Goal: Task Accomplishment & Management: Use online tool/utility

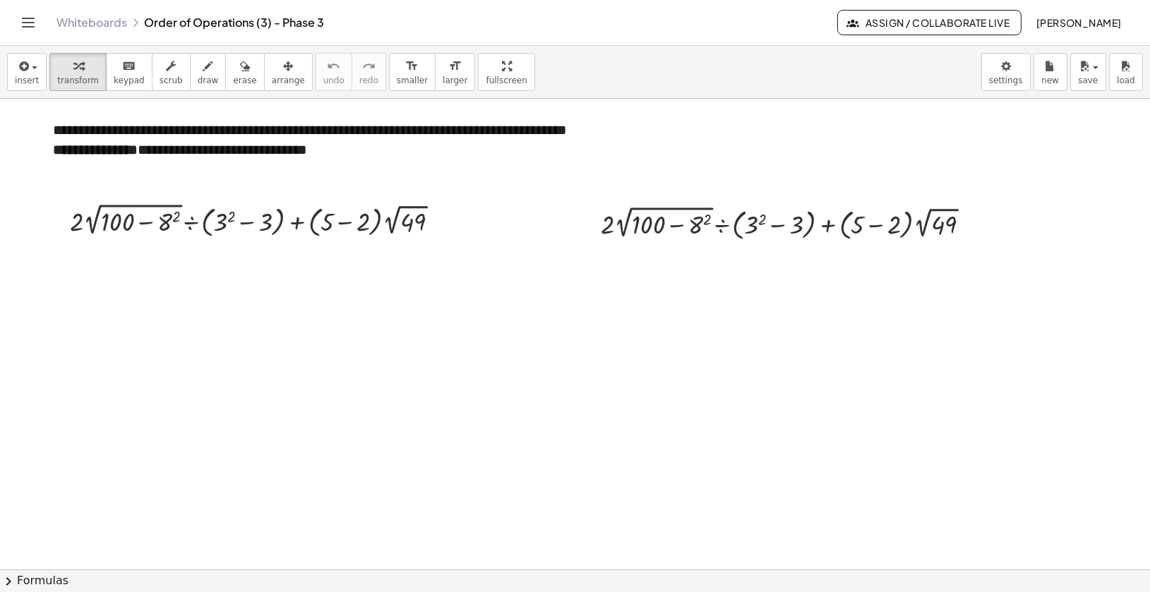
click at [73, 23] on link "Whiteboards" at bounding box center [91, 23] width 71 height 14
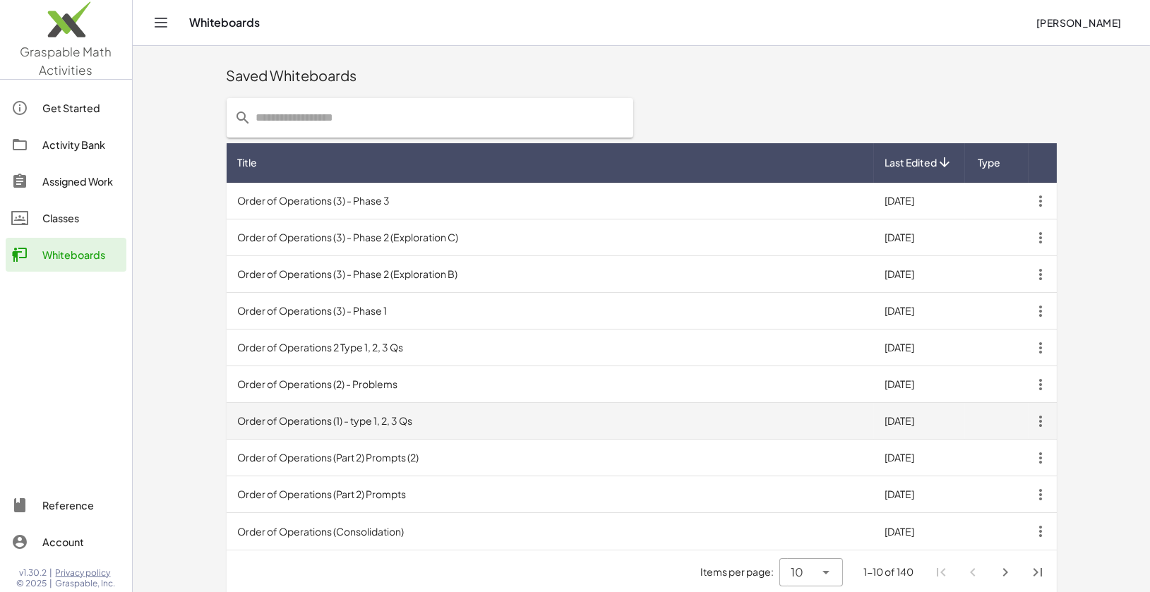
scroll to position [208, 0]
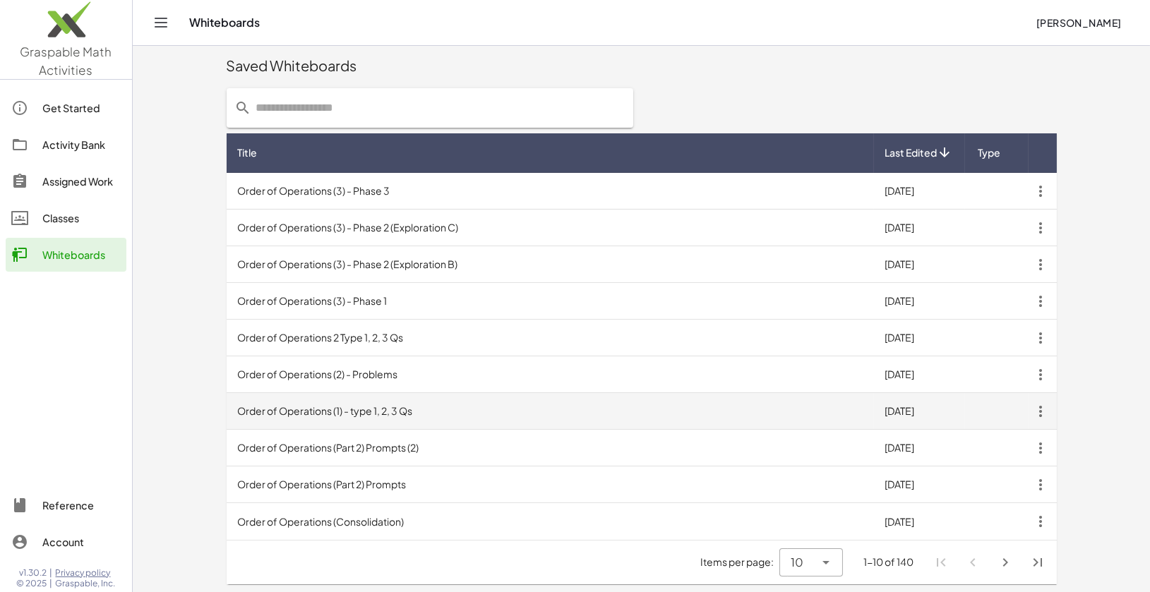
click at [319, 414] on td "Order of Operations (1) - type 1, 2, 3 Qs" at bounding box center [550, 411] width 647 height 37
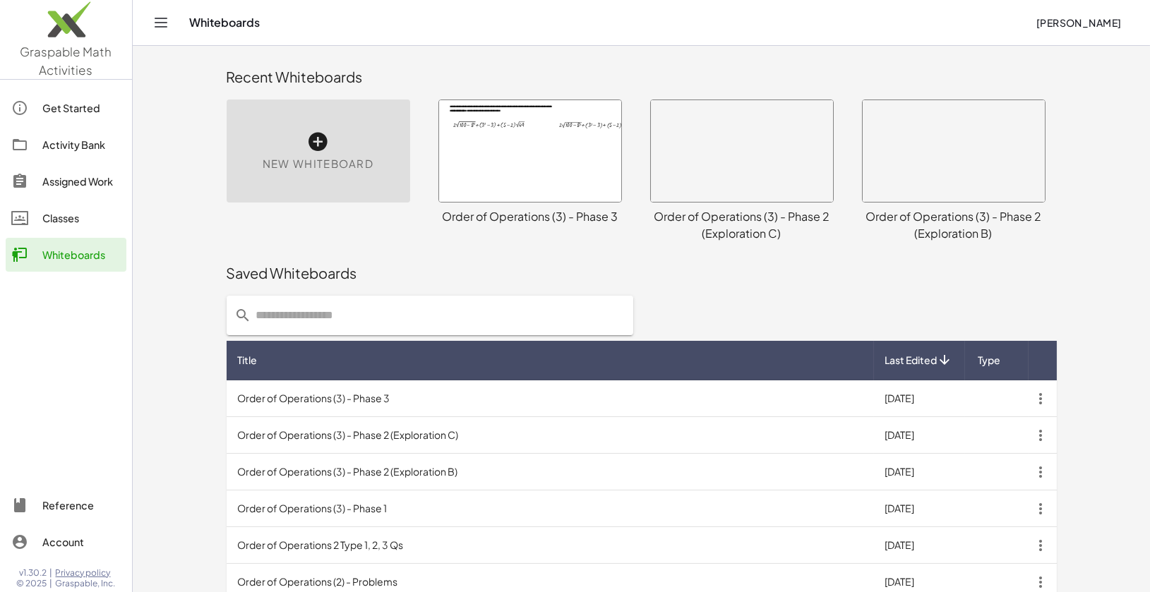
click at [319, 275] on div "Saved Whiteboards" at bounding box center [642, 273] width 830 height 20
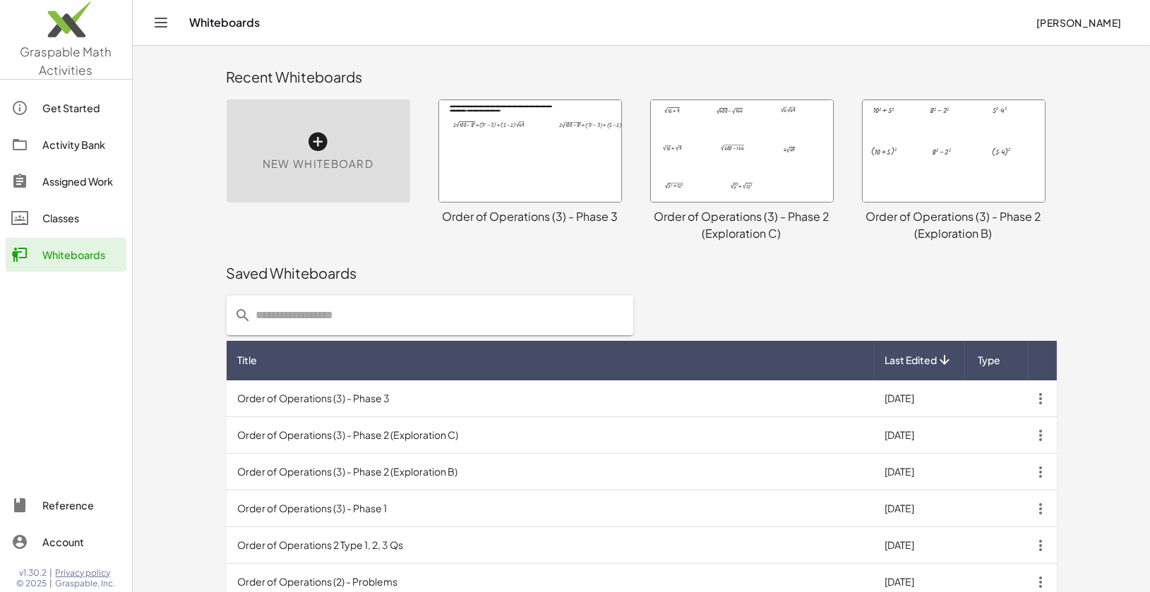
click at [308, 306] on input "text" at bounding box center [438, 316] width 373 height 40
type input "**********"
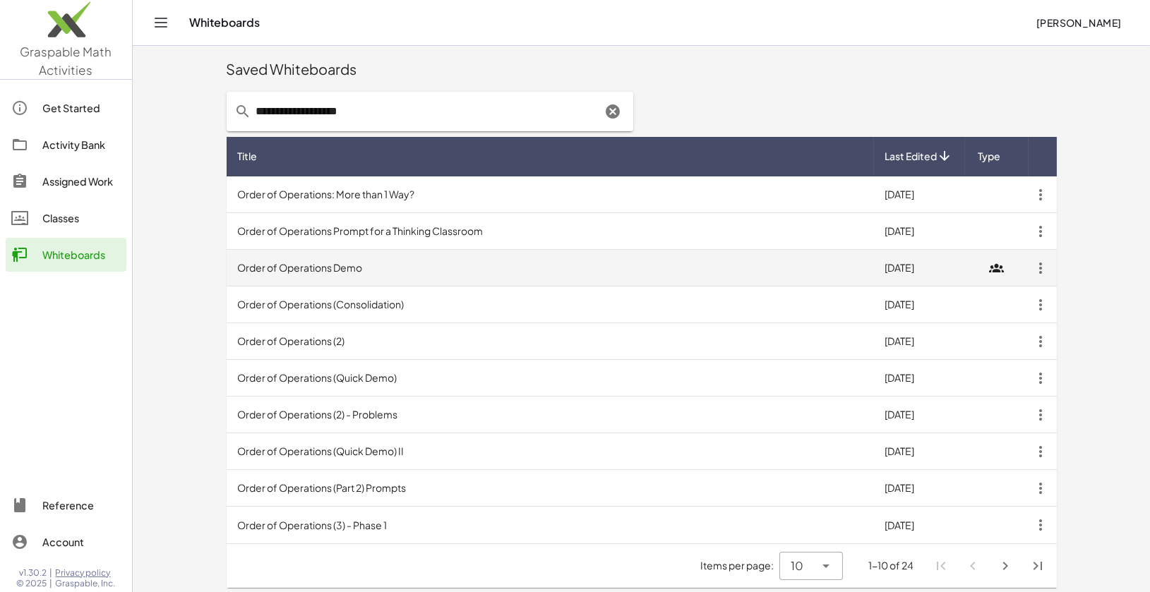
scroll to position [208, 0]
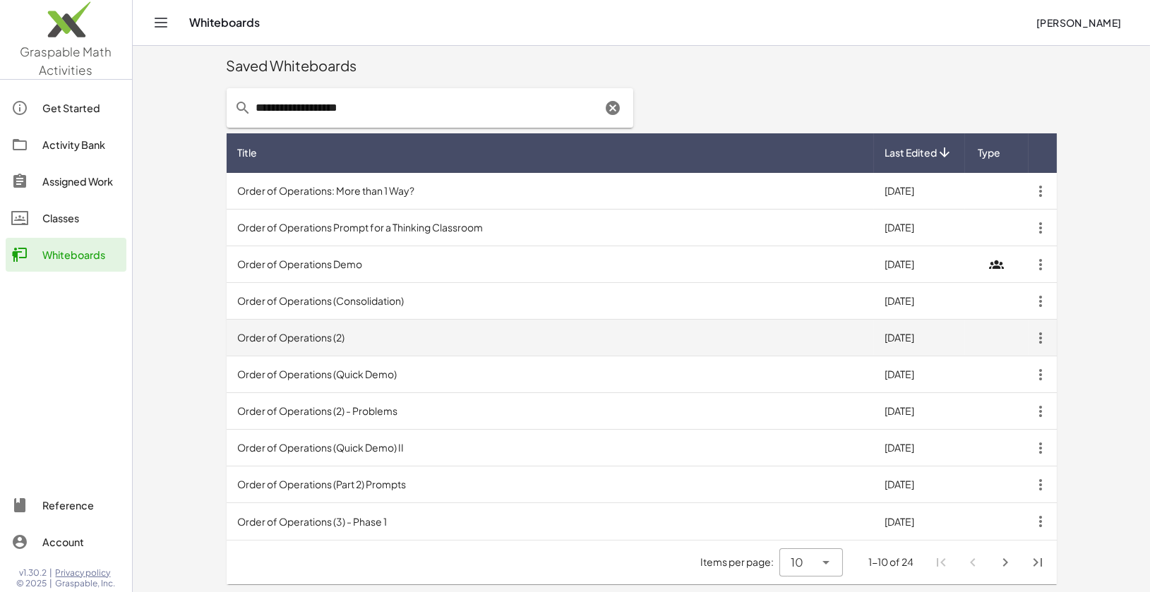
click at [329, 341] on td "Order of Operations (2)" at bounding box center [550, 338] width 647 height 37
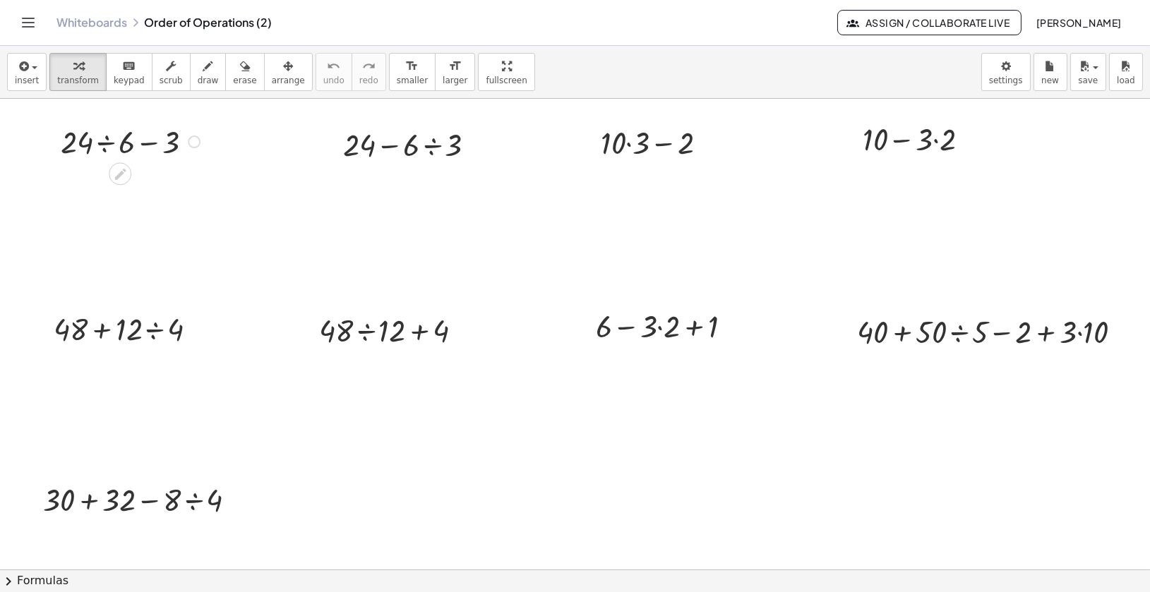
click at [149, 141] on div at bounding box center [132, 141] width 157 height 42
click at [95, 143] on div at bounding box center [132, 141] width 157 height 42
click at [125, 189] on div at bounding box center [132, 183] width 157 height 42
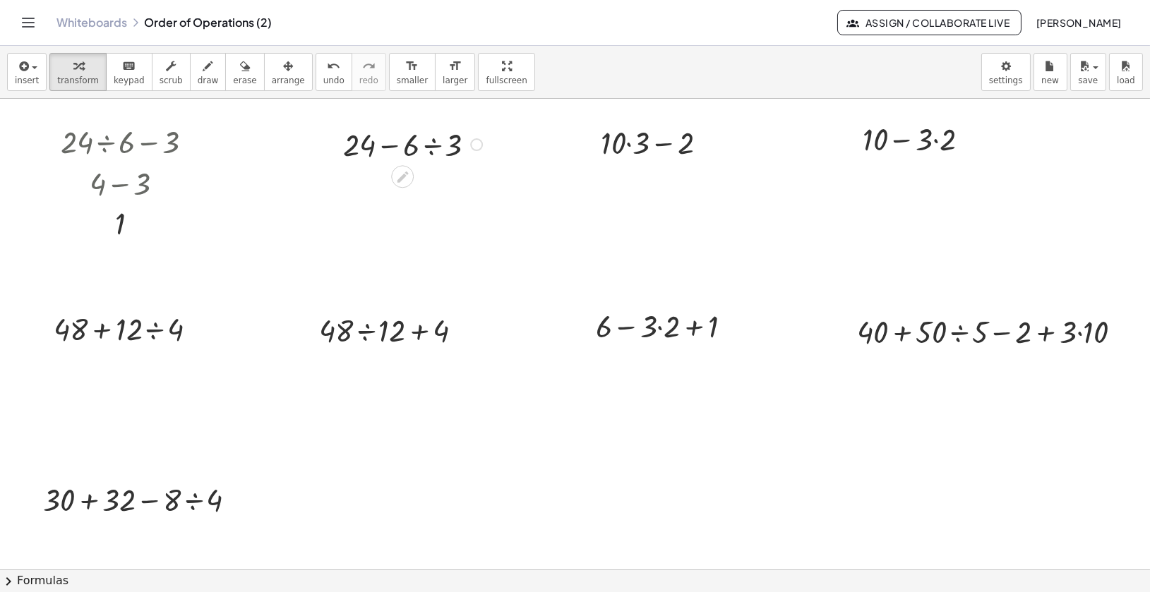
click at [394, 145] on div at bounding box center [414, 144] width 157 height 42
click at [438, 145] on div at bounding box center [414, 144] width 157 height 42
click at [416, 188] on div at bounding box center [414, 185] width 157 height 42
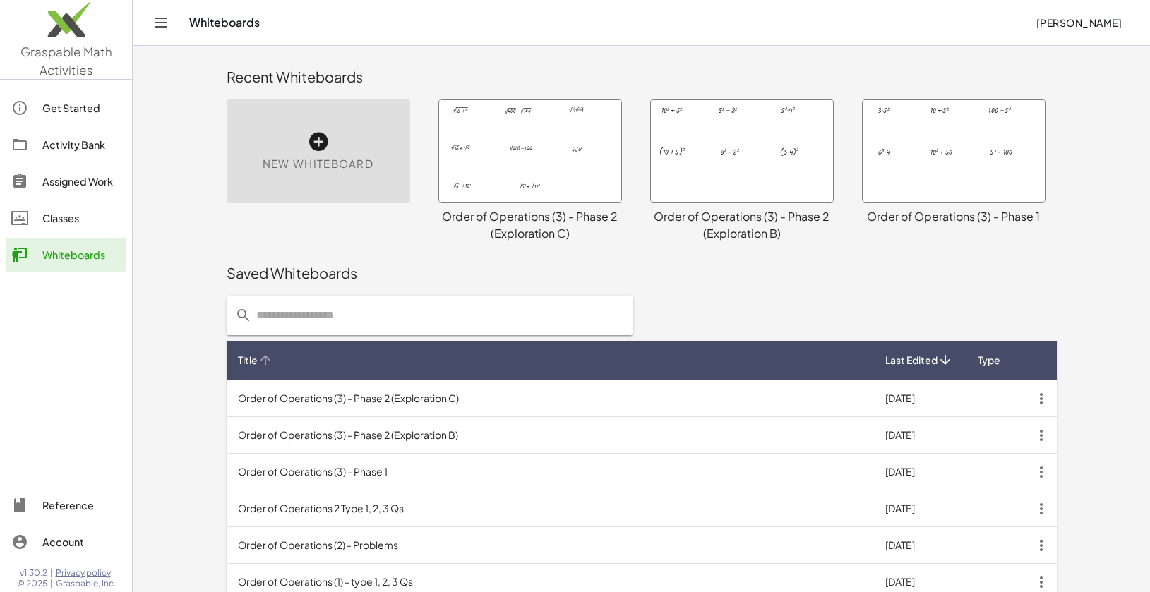
scroll to position [85, 0]
